Goal: Information Seeking & Learning: Find specific page/section

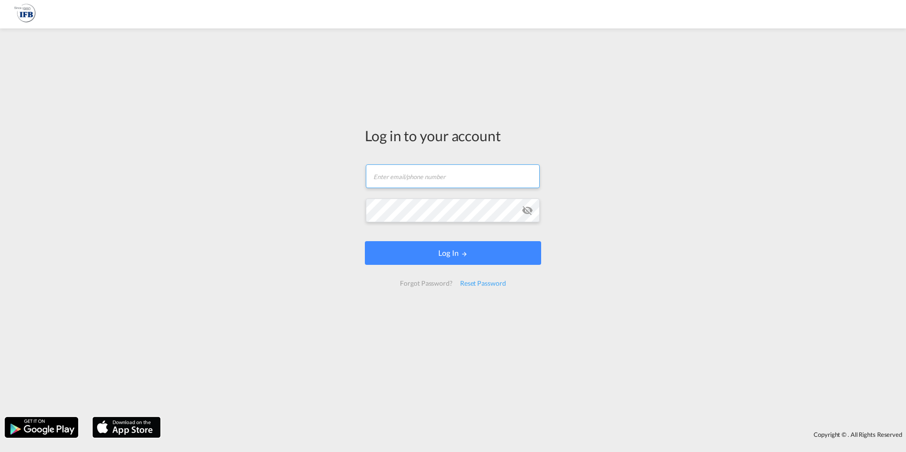
click at [435, 177] on input "text" at bounding box center [453, 176] width 174 height 24
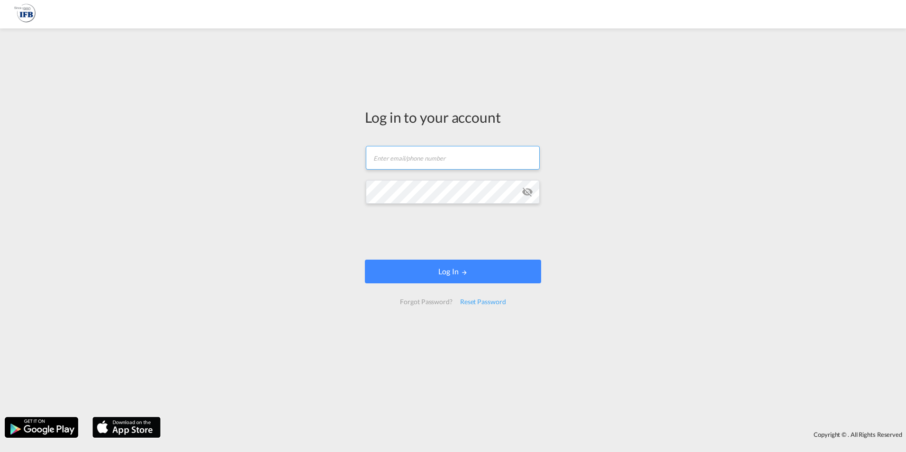
type input "[PERSON_NAME][EMAIL_ADDRESS][PERSON_NAME][DOMAIN_NAME]"
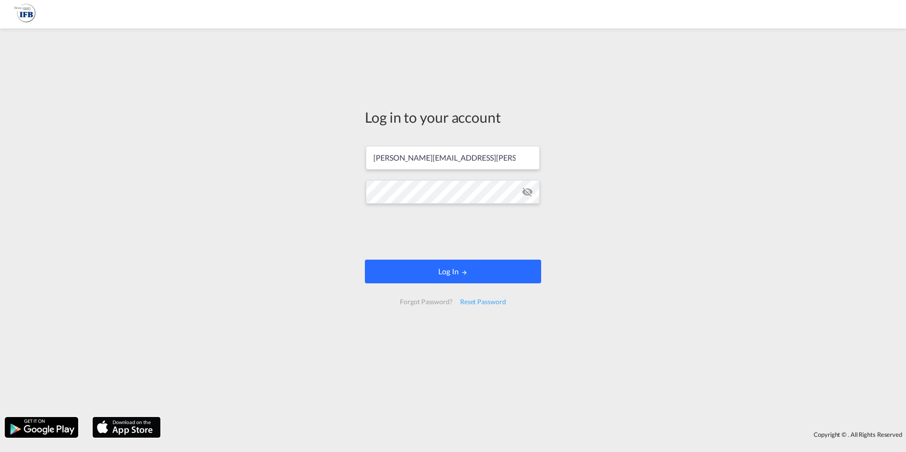
click at [459, 271] on button "Log In" at bounding box center [453, 272] width 176 height 24
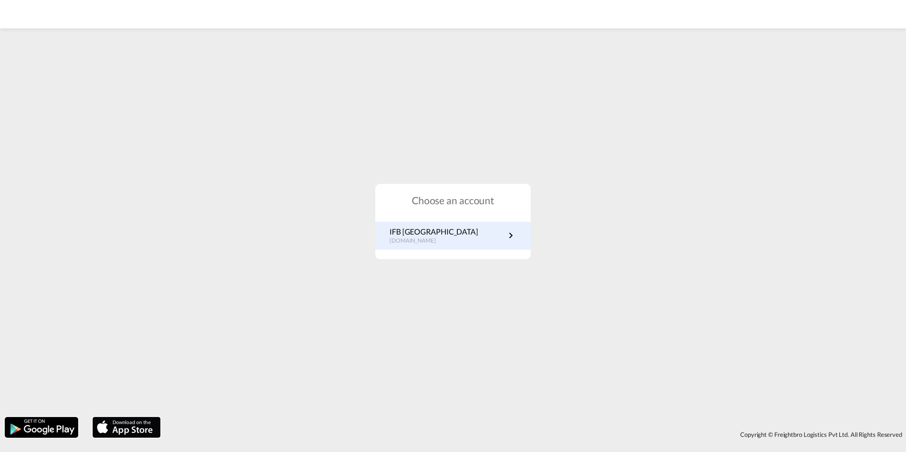
click at [419, 237] on p "[DOMAIN_NAME]" at bounding box center [433, 241] width 89 height 8
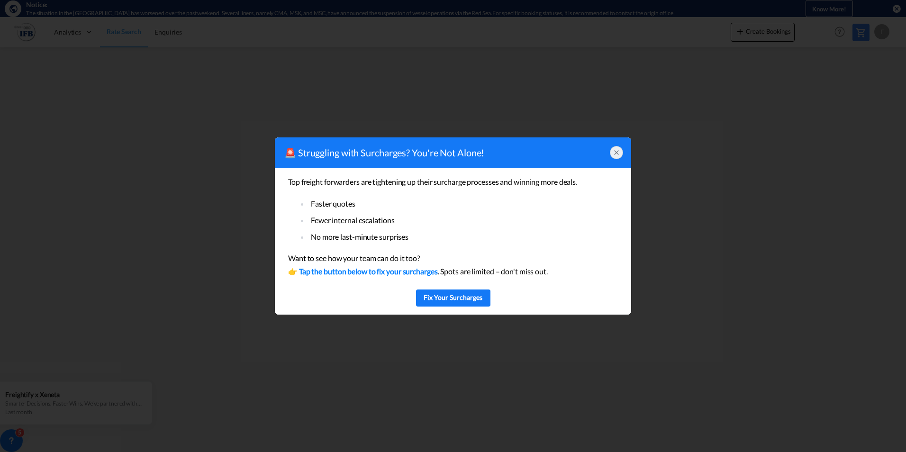
click at [617, 148] on div at bounding box center [616, 152] width 13 height 13
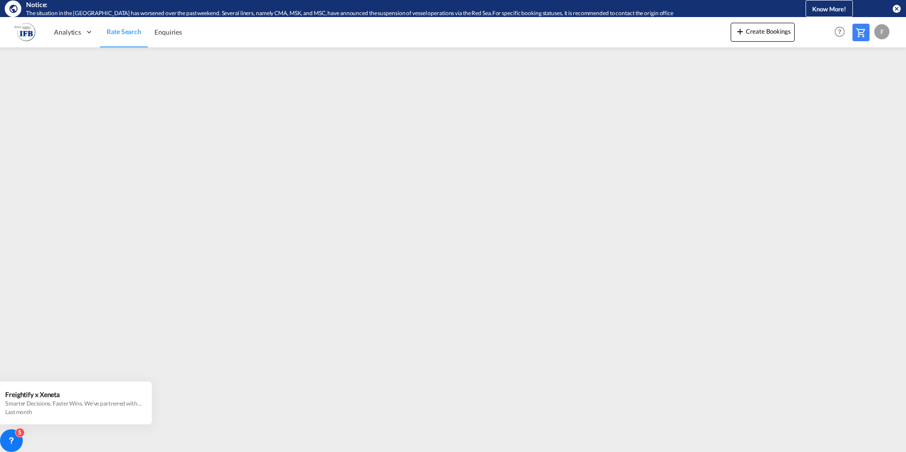
click at [899, 7] on md-icon "icon-close-circle" at bounding box center [896, 8] width 9 height 9
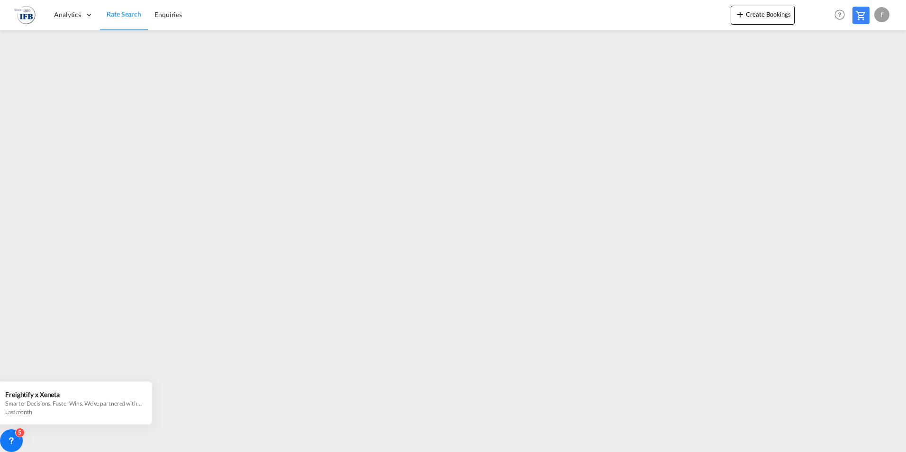
click at [128, 16] on span "Rate Search" at bounding box center [124, 14] width 35 height 8
